Goal: Information Seeking & Learning: Check status

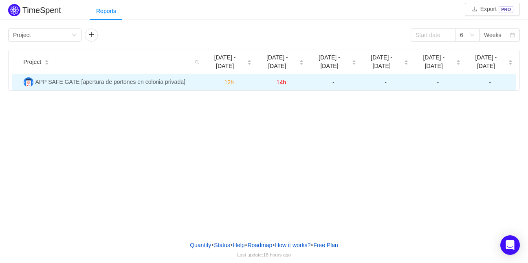
click at [137, 79] on span "APP SAFE GATE [apertura de portones en colonia privada]" at bounding box center [110, 82] width 150 height 7
click at [278, 79] on span "14h" at bounding box center [281, 82] width 9 height 7
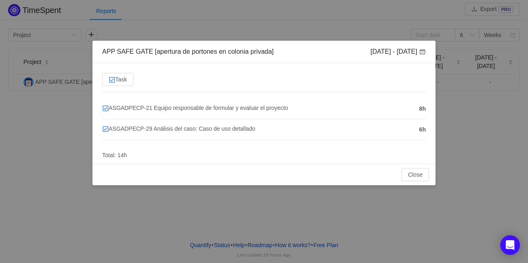
click at [209, 22] on div "APP SAFE GATE [apertura de portones en colonia privada] Sep 15 - 21 Task ASGADP…" at bounding box center [264, 131] width 528 height 263
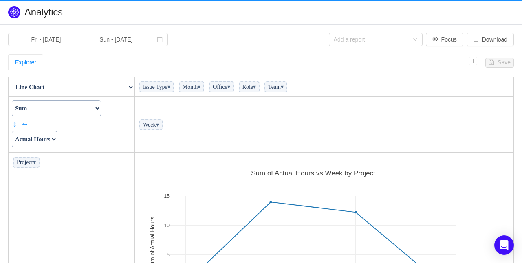
scroll to position [168, 373]
